Goal: Obtain resource: Download file/media

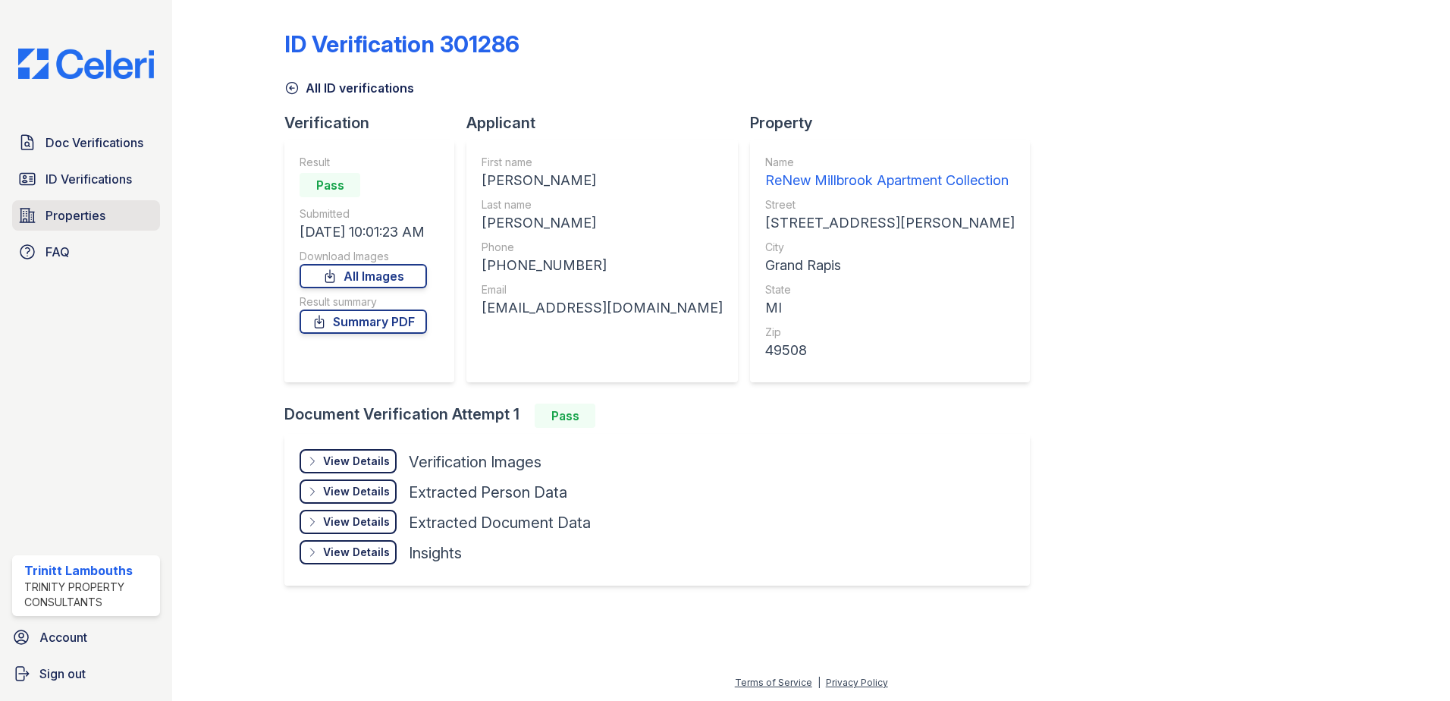
click at [99, 218] on span "Properties" at bounding box center [76, 215] width 60 height 18
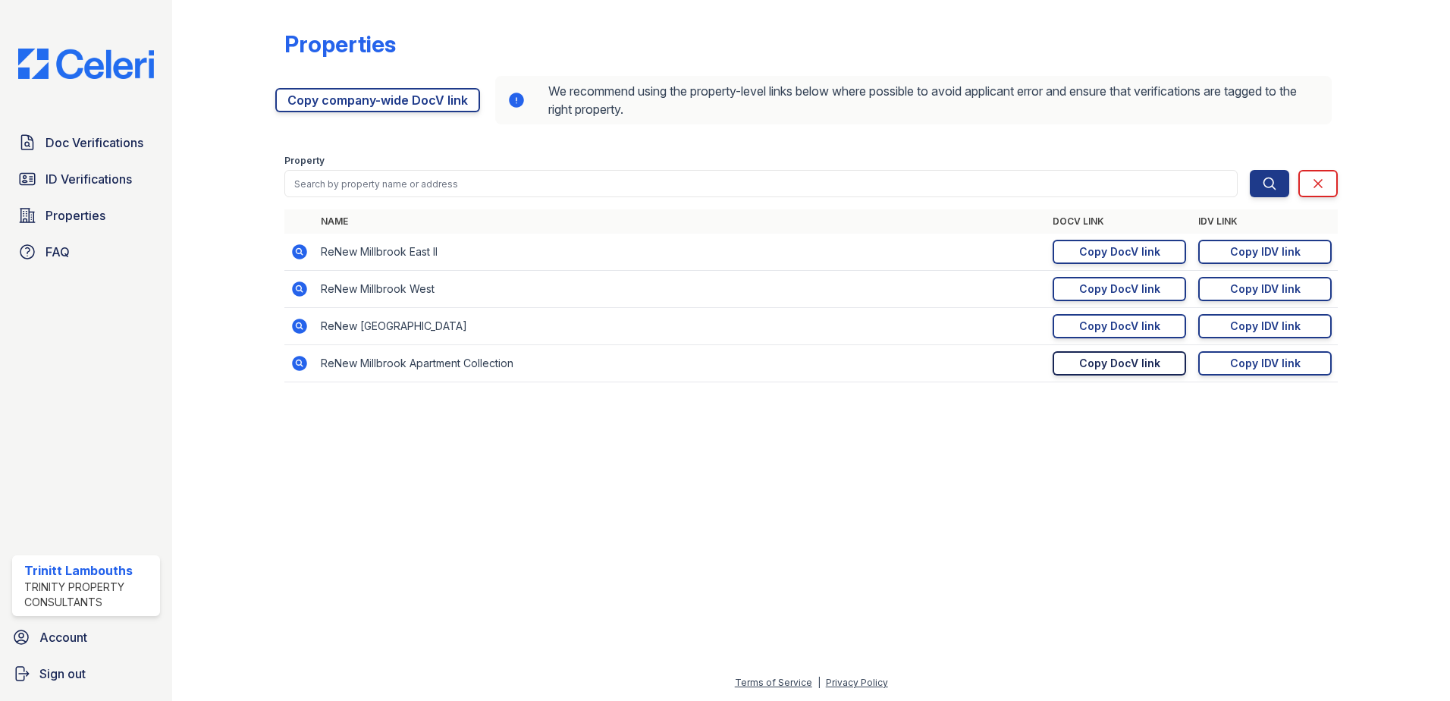
click at [1147, 365] on div "Copy DocV link" at bounding box center [1119, 363] width 81 height 15
click at [92, 130] on link "Doc Verifications" at bounding box center [86, 142] width 148 height 30
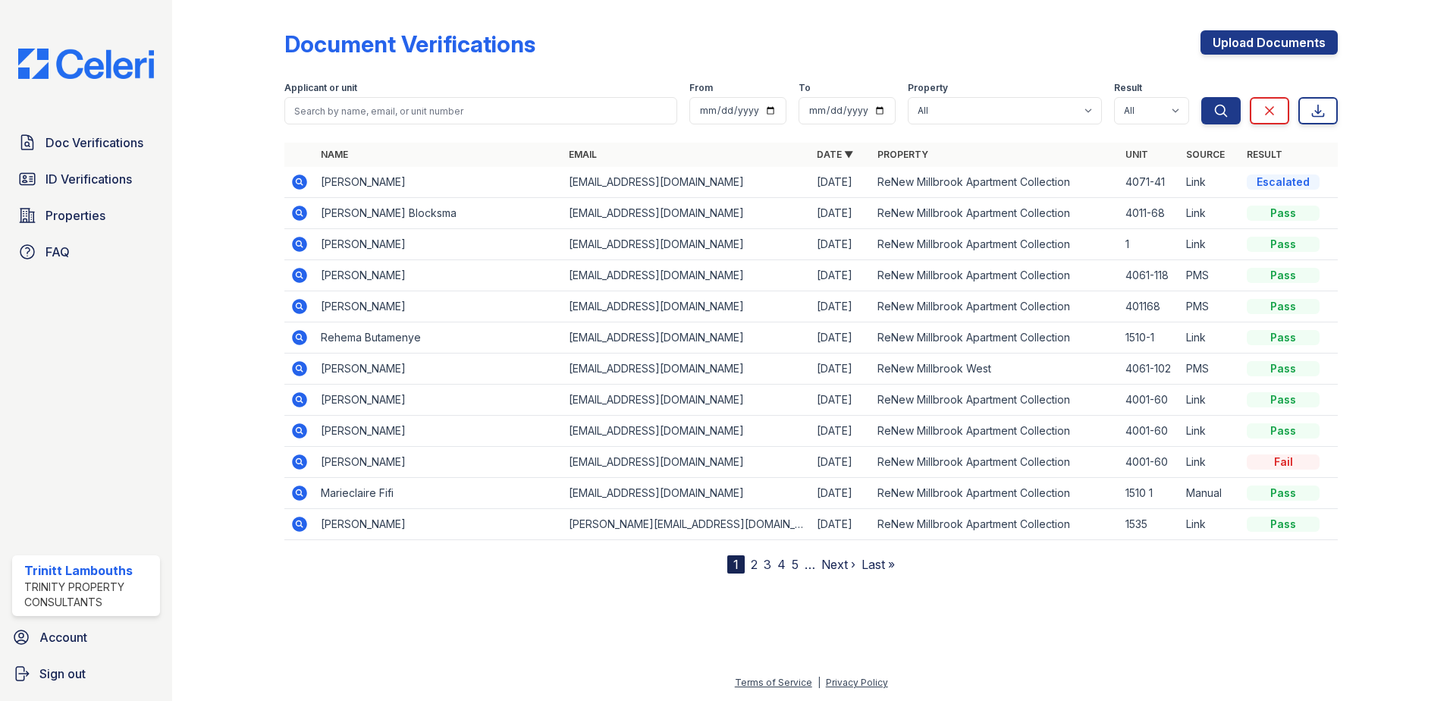
click at [300, 176] on icon at bounding box center [299, 181] width 15 height 15
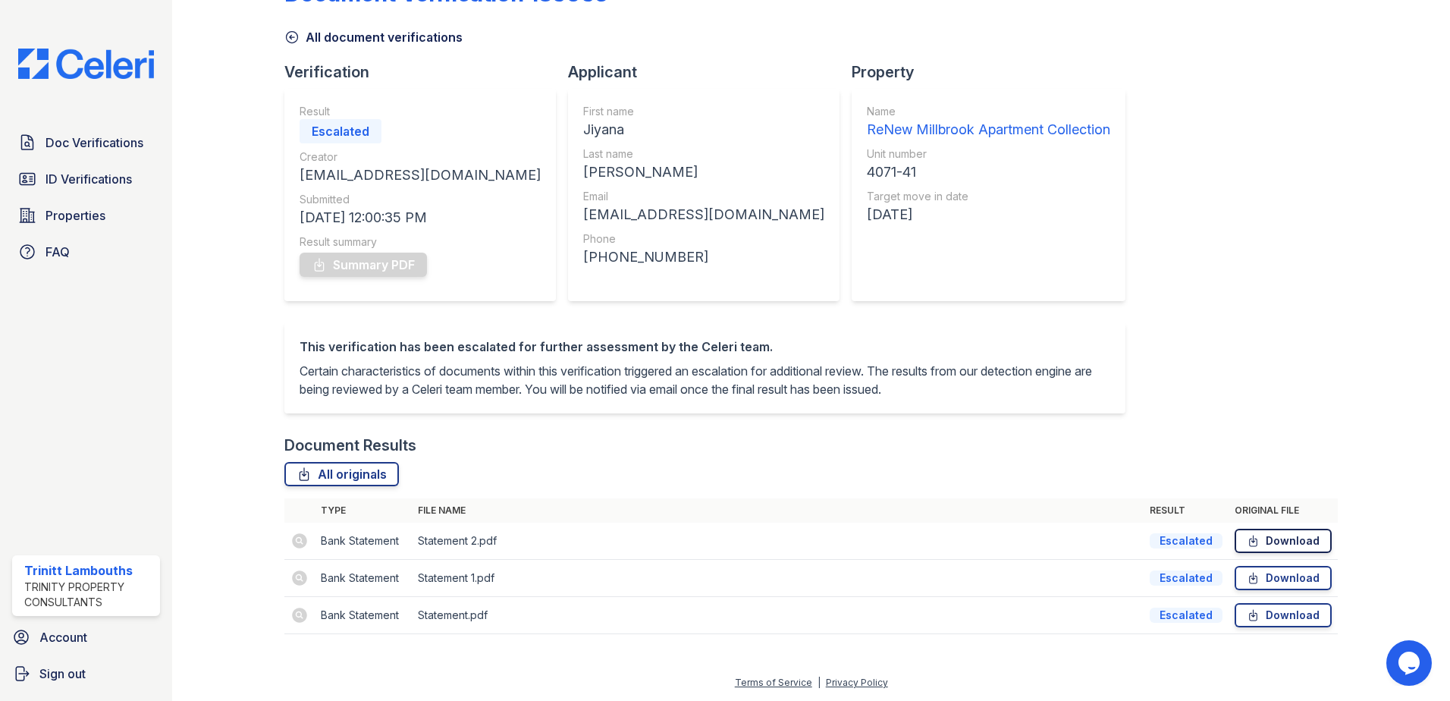
click at [1275, 544] on link "Download" at bounding box center [1283, 541] width 97 height 24
click at [96, 217] on span "Properties" at bounding box center [76, 215] width 60 height 18
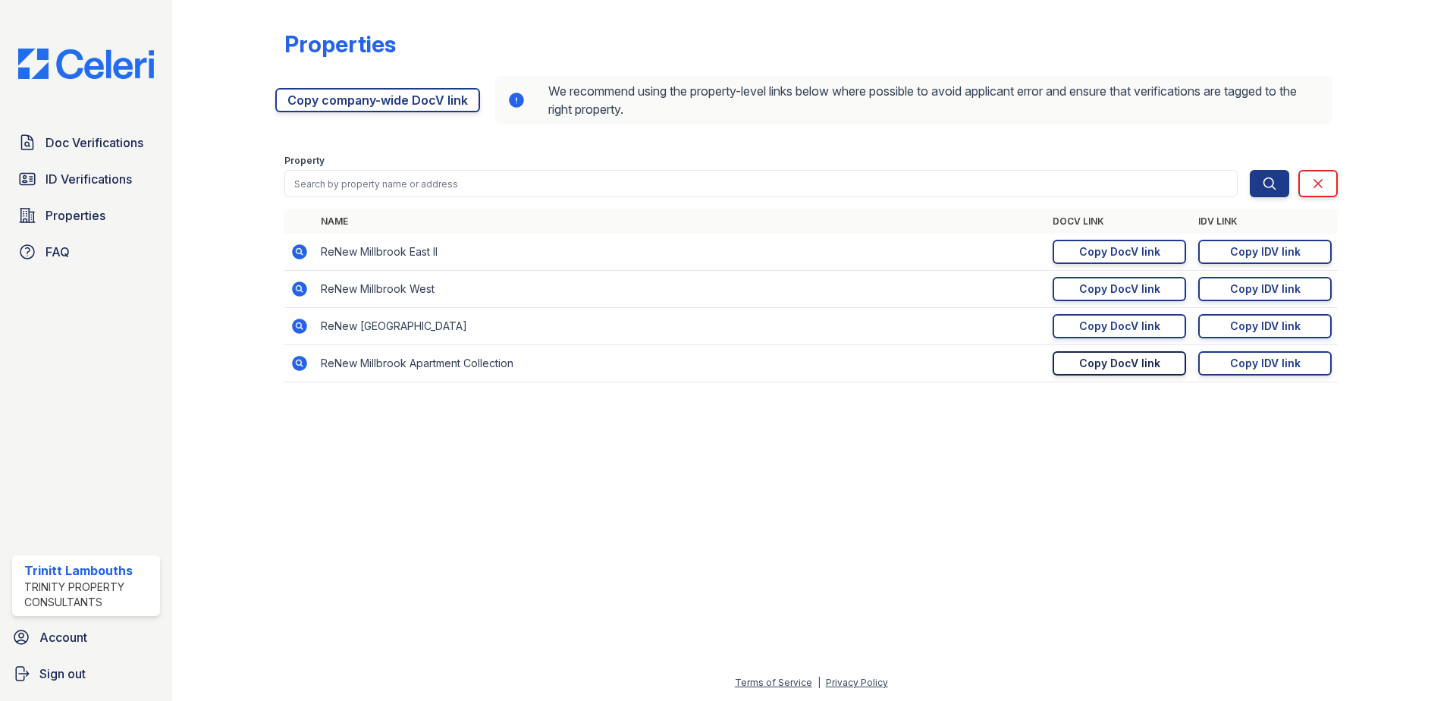
click at [1124, 367] on div "Copy DocV link" at bounding box center [1119, 363] width 81 height 15
click at [108, 135] on span "Doc Verifications" at bounding box center [95, 142] width 98 height 18
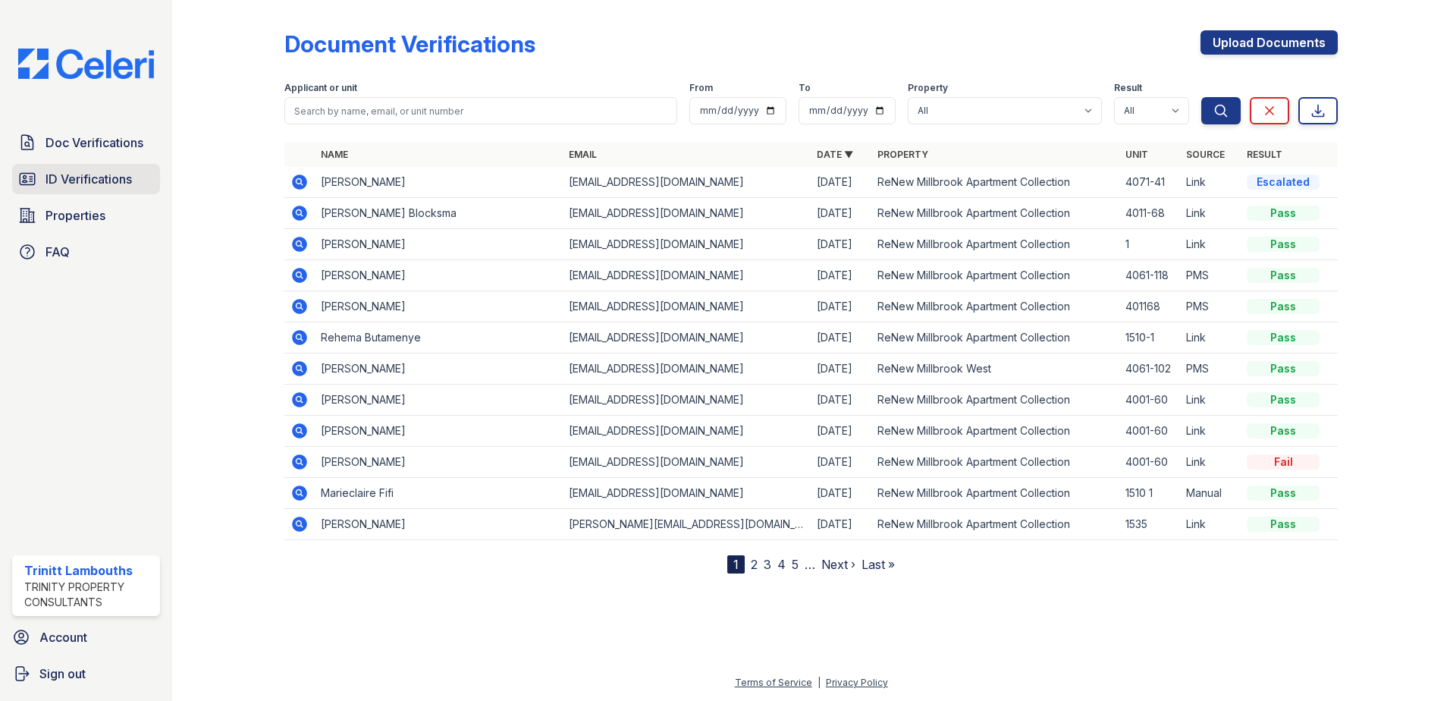
click at [89, 183] on span "ID Verifications" at bounding box center [89, 179] width 86 height 18
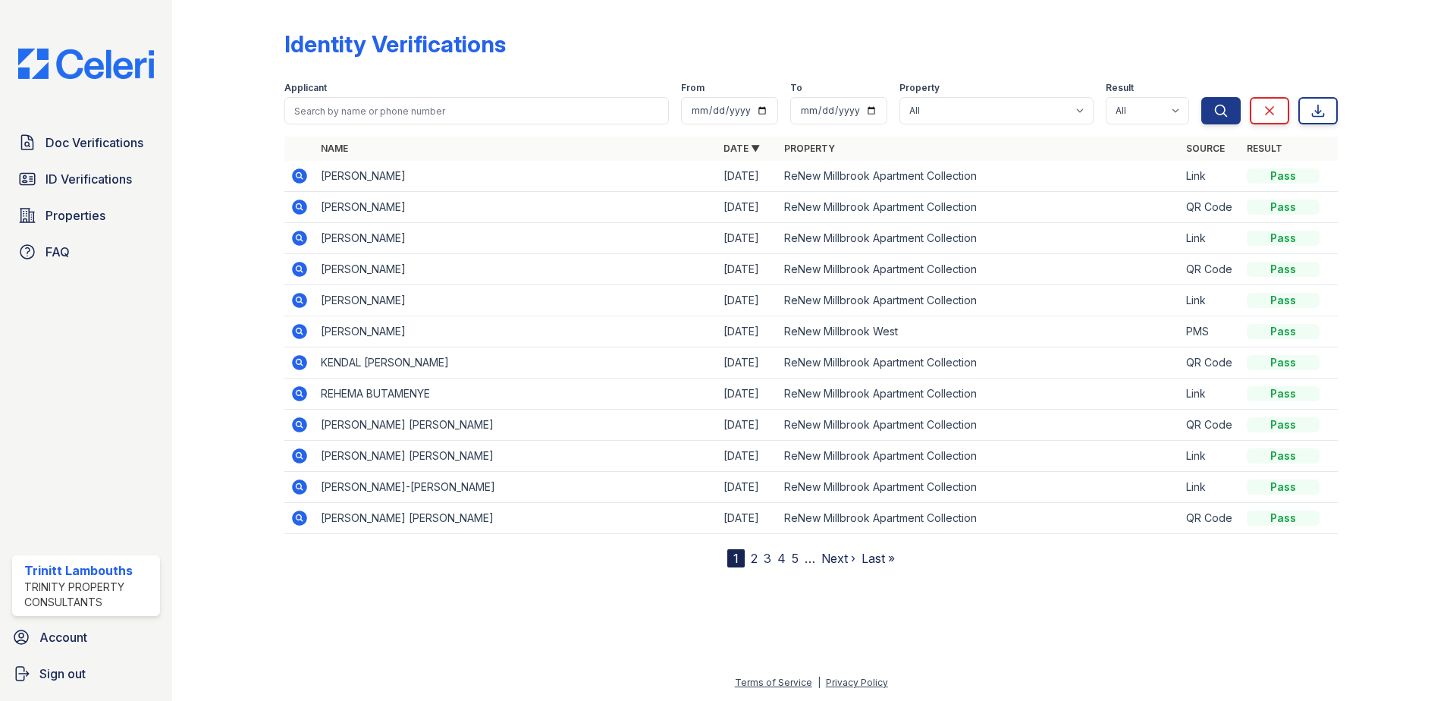
click at [303, 177] on icon at bounding box center [299, 175] width 15 height 15
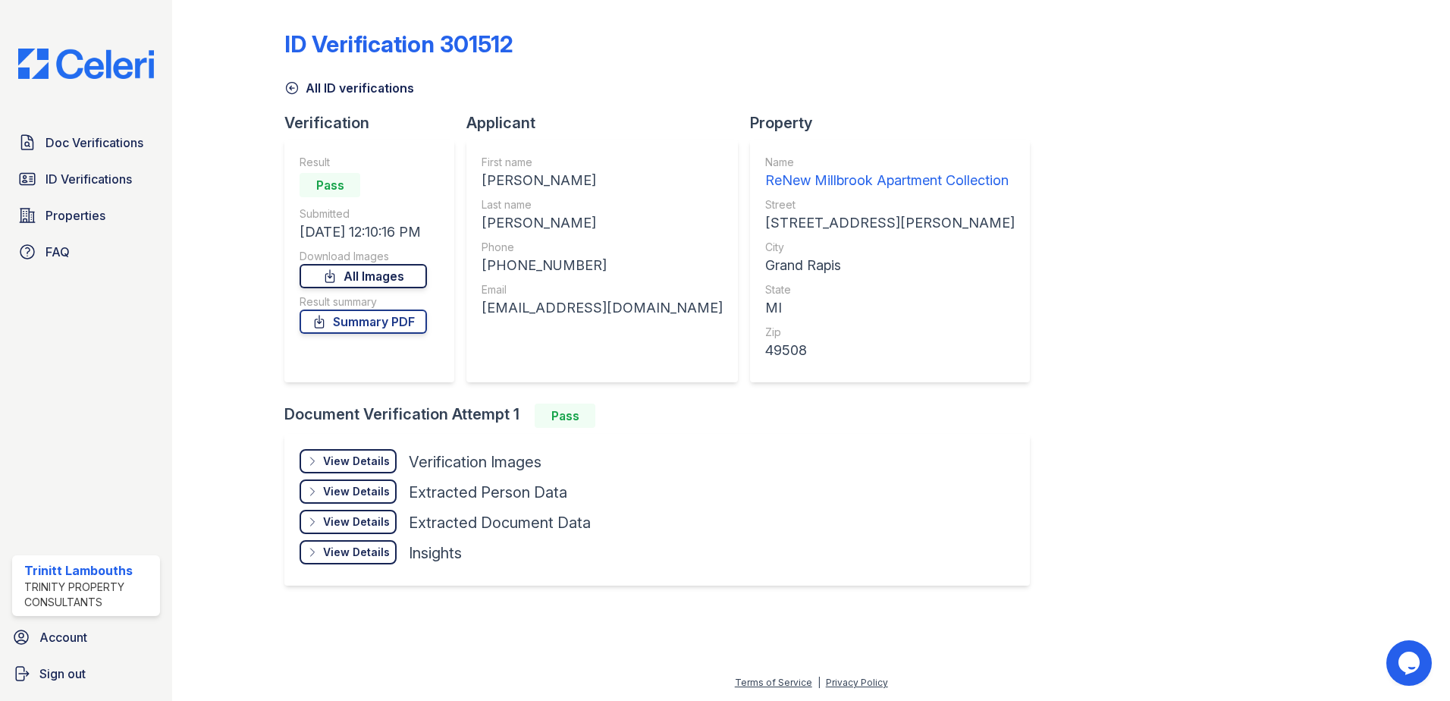
click at [406, 268] on link "All Images" at bounding box center [363, 276] width 127 height 24
click at [94, 133] on link "Doc Verifications" at bounding box center [86, 142] width 148 height 30
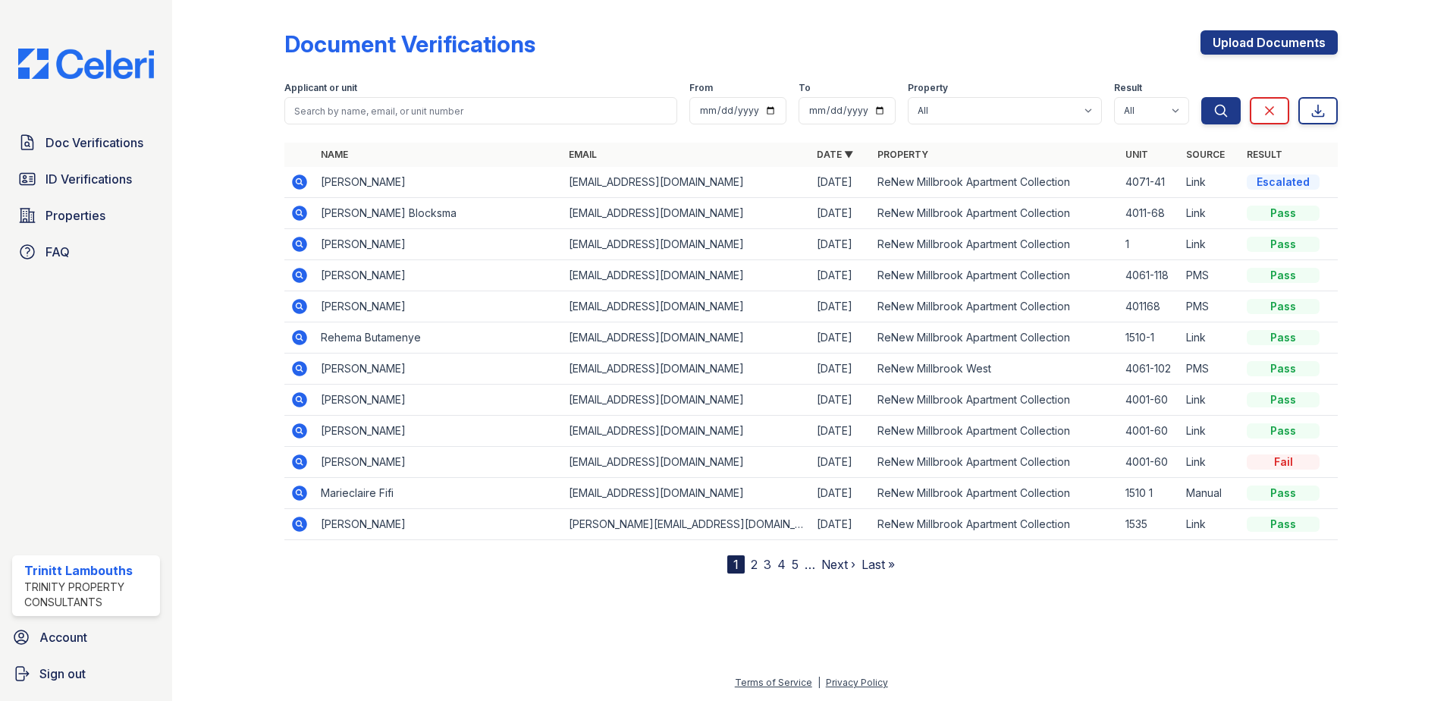
click at [294, 184] on icon at bounding box center [299, 181] width 15 height 15
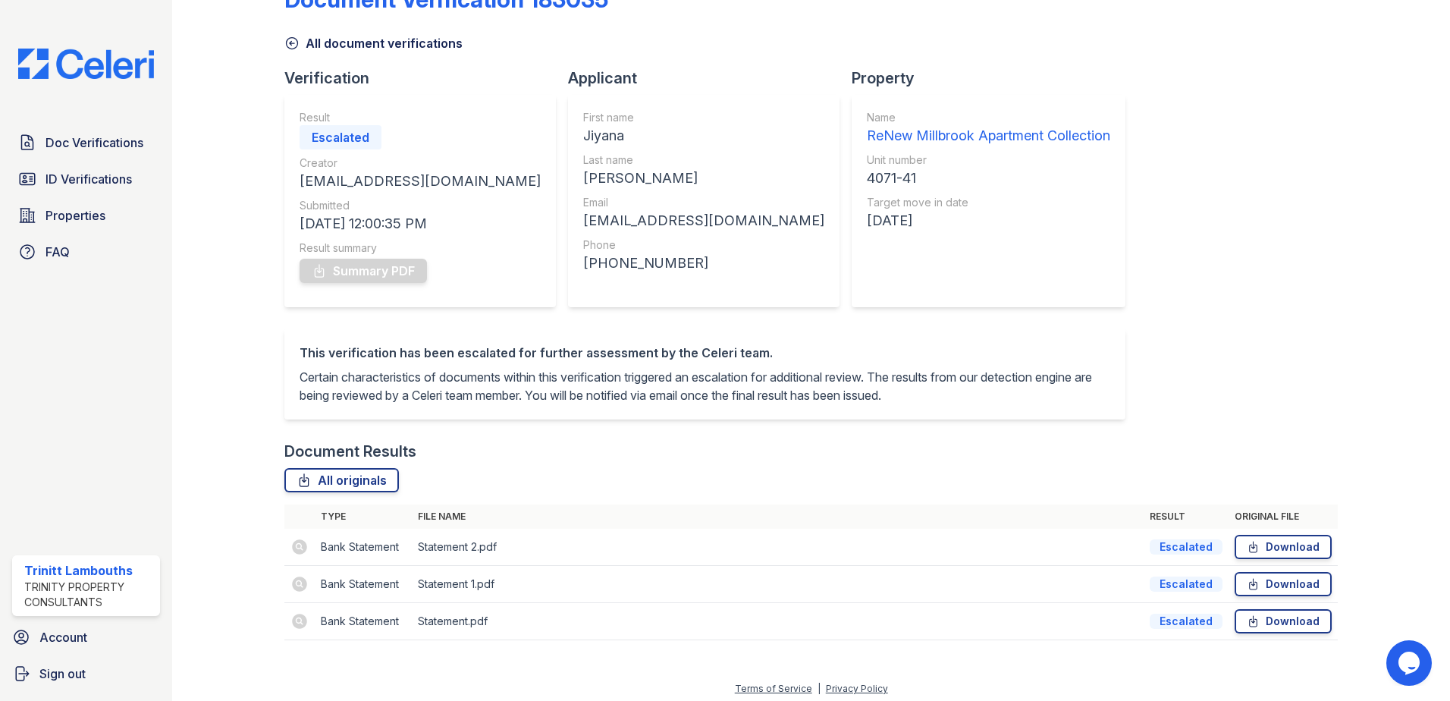
scroll to position [69, 0]
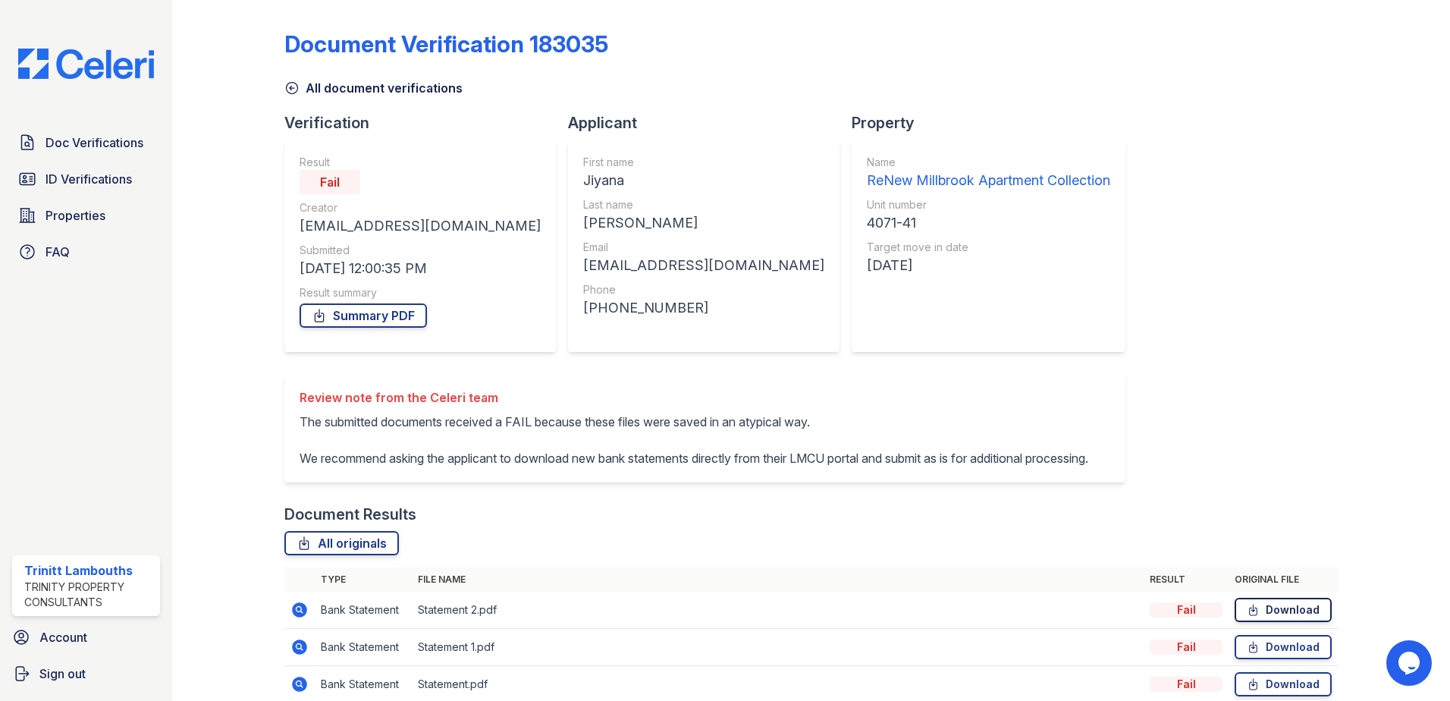
click at [1263, 622] on link "Download" at bounding box center [1283, 610] width 97 height 24
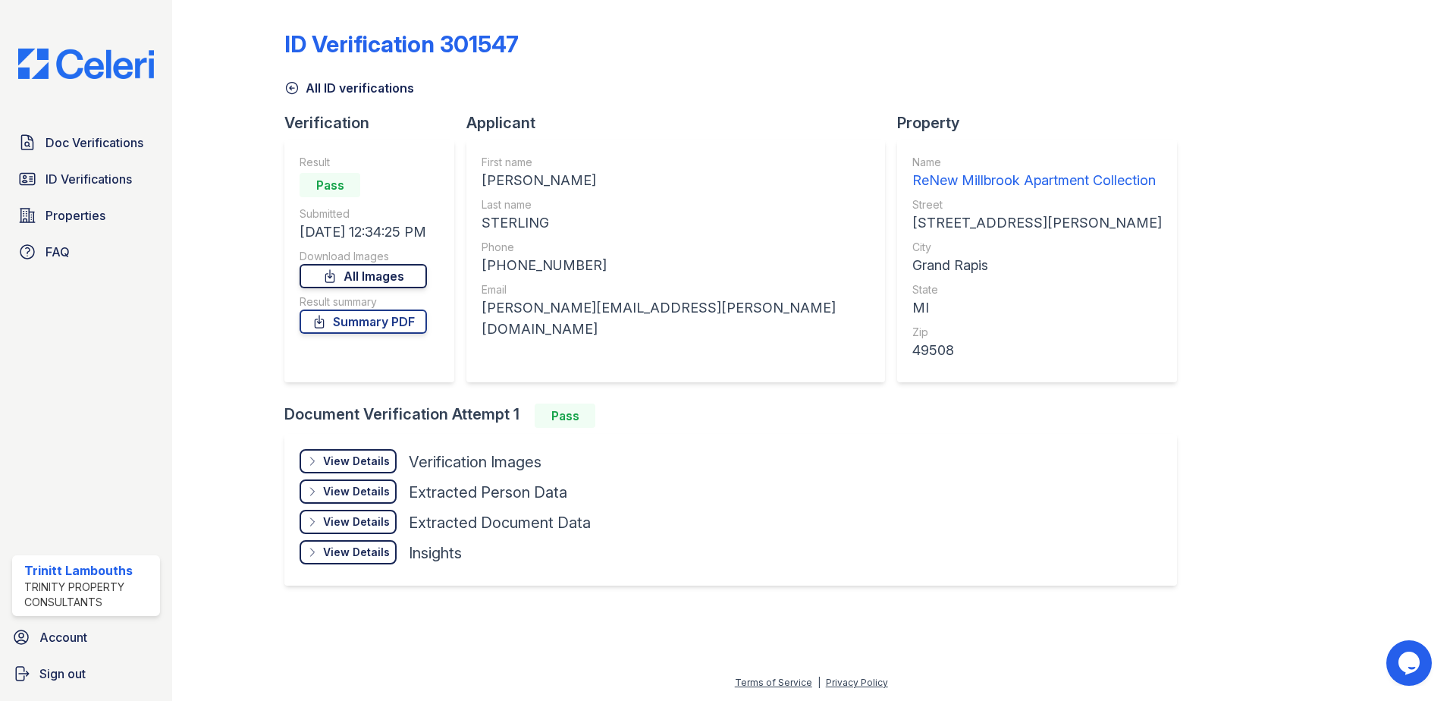
click at [331, 277] on icon at bounding box center [329, 275] width 15 height 15
